Goal: Task Accomplishment & Management: Complete application form

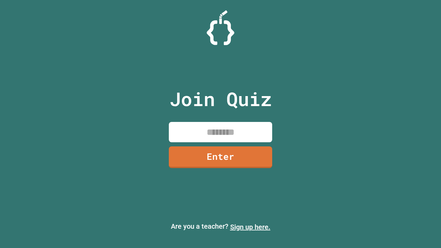
click at [250, 227] on link "Sign up here." at bounding box center [250, 227] width 40 height 8
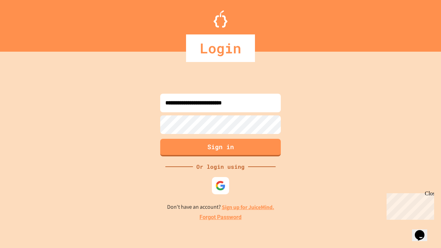
type input "**********"
